Goal: Information Seeking & Learning: Find specific fact

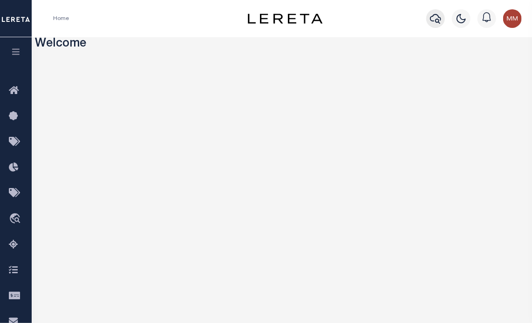
click at [434, 17] on icon "button" at bounding box center [435, 18] width 11 height 11
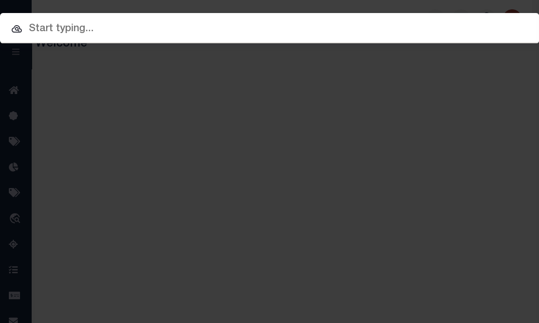
click at [375, 24] on input "text" at bounding box center [269, 29] width 539 height 16
paste input "01-4115-036-0120_"
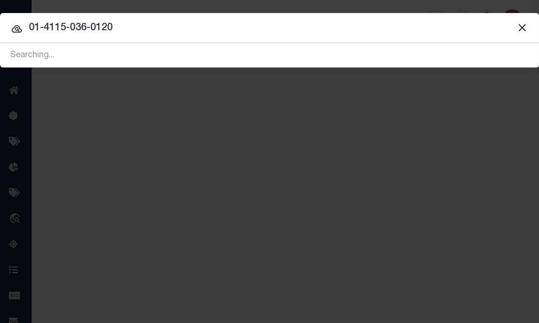
type input "01-4115-036-0120"
